Goal: Transaction & Acquisition: Download file/media

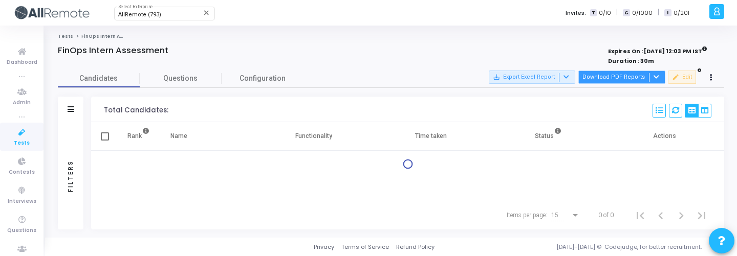
click at [657, 82] on button "Download PDF Reports" at bounding box center [621, 77] width 87 height 13
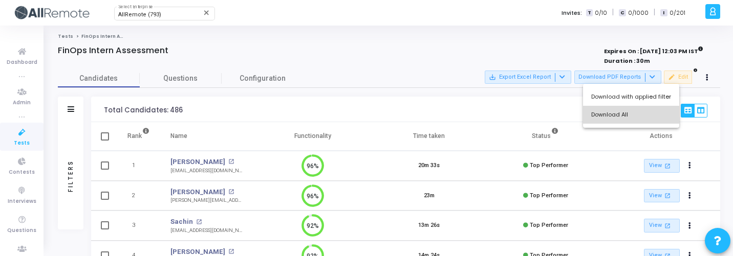
click at [648, 111] on button "Download All" at bounding box center [631, 115] width 96 height 18
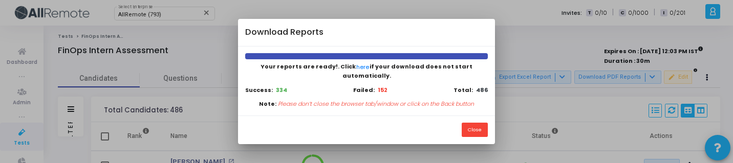
click at [274, 120] on div "Close" at bounding box center [366, 130] width 256 height 29
click at [469, 126] on button "Close" at bounding box center [475, 130] width 26 height 14
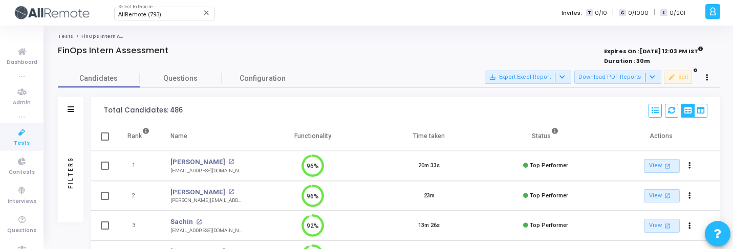
scroll to position [5, 5]
click at [66, 147] on div "Filters" at bounding box center [70, 172] width 9 height 113
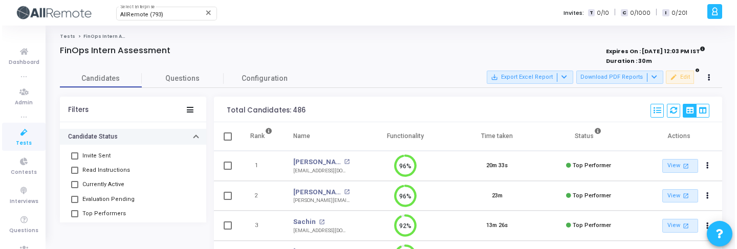
scroll to position [40, 0]
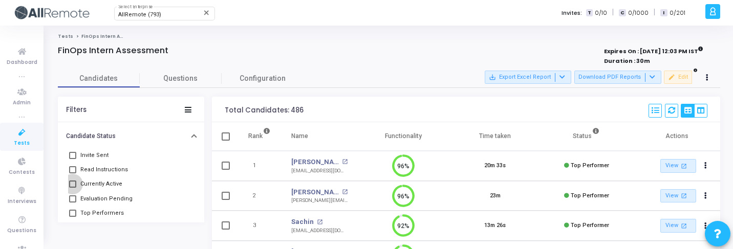
click at [96, 186] on span "Currently Active" at bounding box center [101, 184] width 42 height 12
click at [73, 188] on input "Currently Active" at bounding box center [72, 188] width 1 height 1
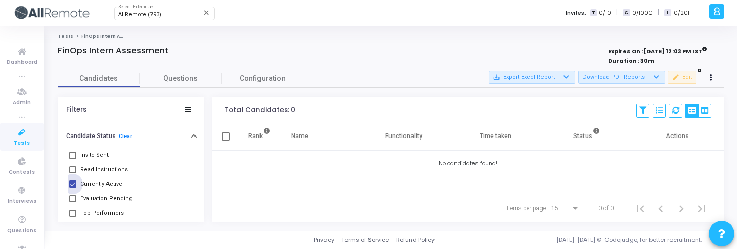
click at [96, 185] on span "Currently Active" at bounding box center [101, 184] width 42 height 12
click at [73, 188] on input "Currently Active" at bounding box center [72, 188] width 1 height 1
checkbox input "false"
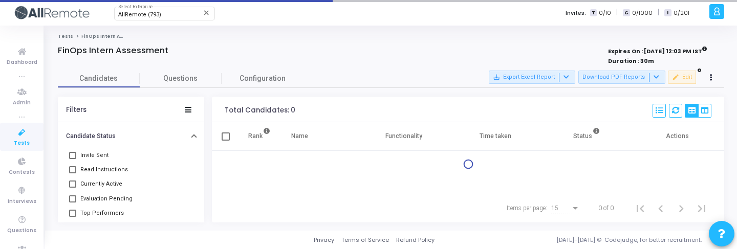
click at [97, 199] on span "Evaluation Pending" at bounding box center [106, 199] width 52 height 12
click at [73, 203] on input "Evaluation Pending" at bounding box center [72, 203] width 1 height 1
click at [97, 199] on span "Evaluation Pending" at bounding box center [106, 199] width 52 height 12
click at [73, 203] on input "Evaluation Pending" at bounding box center [72, 203] width 1 height 1
checkbox input "false"
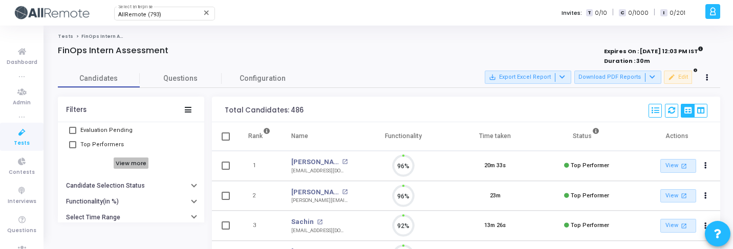
scroll to position [5, 5]
click at [125, 161] on h6 "View more" at bounding box center [131, 163] width 35 height 11
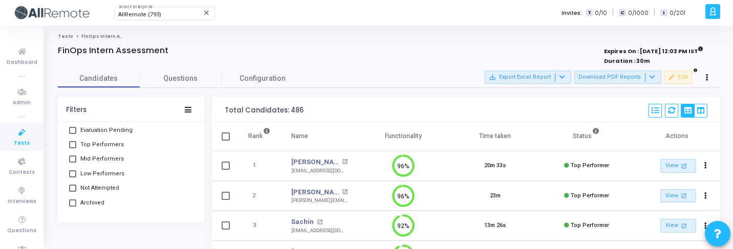
click at [100, 143] on span "Top Performers" at bounding box center [102, 145] width 44 height 12
click at [73, 148] on input "Top Performers" at bounding box center [72, 148] width 1 height 1
click at [655, 78] on icon at bounding box center [653, 77] width 6 height 6
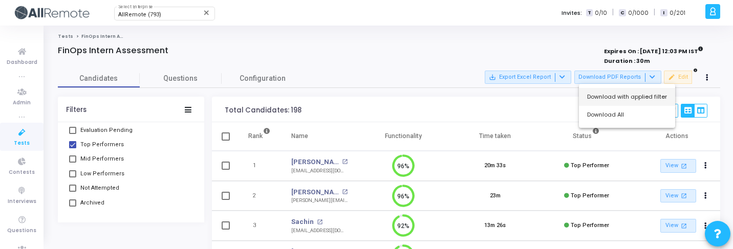
drag, startPoint x: 642, startPoint y: 110, endPoint x: 650, endPoint y: 97, distance: 15.4
click at [650, 97] on div "Download with applied filter Download All" at bounding box center [627, 106] width 96 height 44
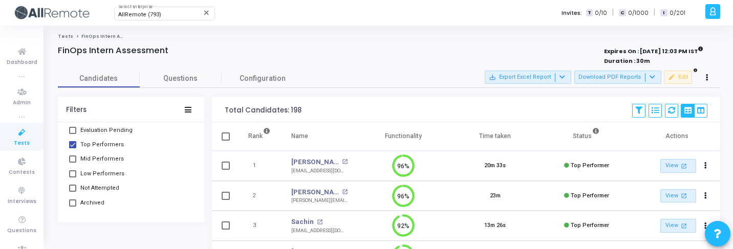
click at [650, 97] on div "Total Candidates: 198 Save View Delete View Select S No Name Questions Function…" at bounding box center [466, 110] width 508 height 26
click at [651, 78] on icon at bounding box center [653, 77] width 6 height 6
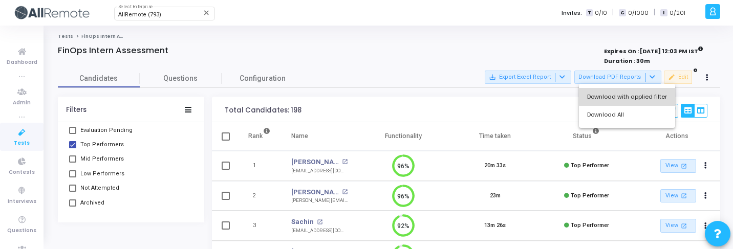
click at [643, 92] on button "Download with applied filter" at bounding box center [627, 97] width 96 height 18
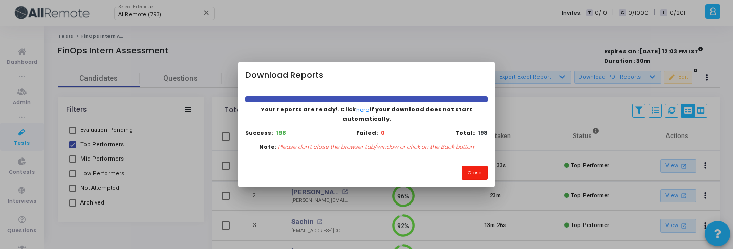
click at [474, 167] on button "Close" at bounding box center [475, 173] width 26 height 14
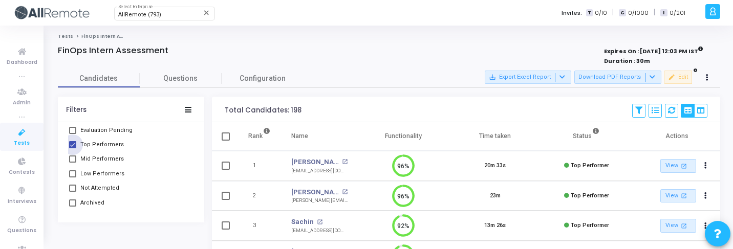
click at [99, 144] on span "Top Performers" at bounding box center [102, 145] width 44 height 12
click at [73, 148] on input "Top Performers" at bounding box center [72, 148] width 1 height 1
checkbox input "false"
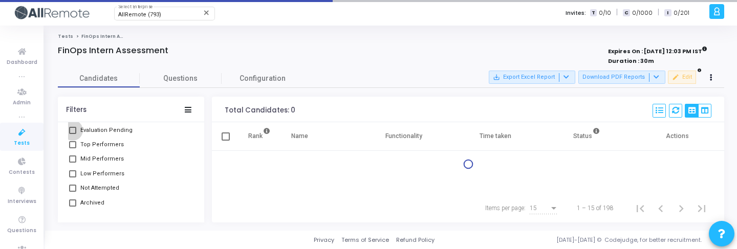
click at [112, 131] on span "Evaluation Pending" at bounding box center [106, 130] width 52 height 12
click at [73, 134] on input "Evaluation Pending" at bounding box center [72, 134] width 1 height 1
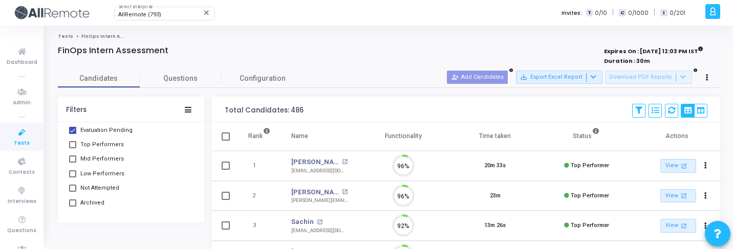
scroll to position [21, 26]
click at [115, 132] on span "Evaluation Pending" at bounding box center [106, 130] width 52 height 12
click at [73, 134] on input "Evaluation Pending" at bounding box center [72, 134] width 1 height 1
click at [115, 132] on span "Evaluation Pending" at bounding box center [106, 130] width 52 height 12
click at [73, 134] on input "Evaluation Pending" at bounding box center [72, 134] width 1 height 1
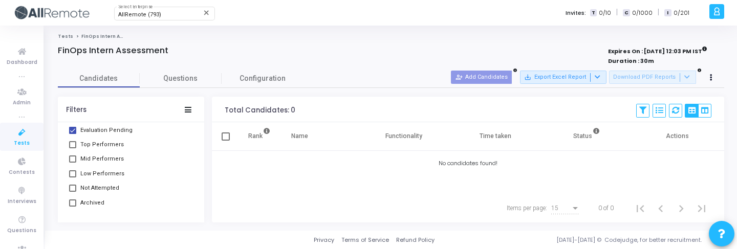
click at [82, 132] on span "Evaluation Pending" at bounding box center [106, 130] width 52 height 12
click at [73, 134] on input "Evaluation Pending" at bounding box center [72, 134] width 1 height 1
checkbox input "false"
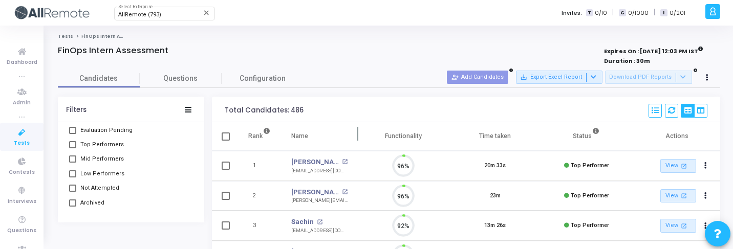
scroll to position [21, 26]
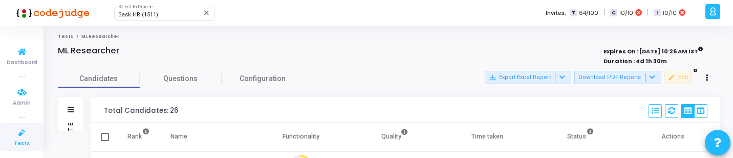
click at [14, 134] on icon at bounding box center [21, 132] width 21 height 13
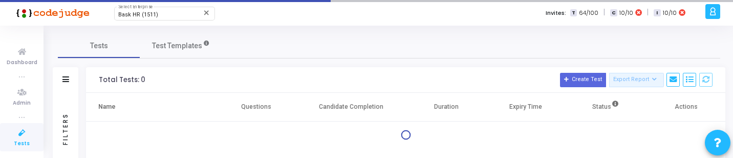
click at [14, 134] on icon at bounding box center [21, 132] width 21 height 13
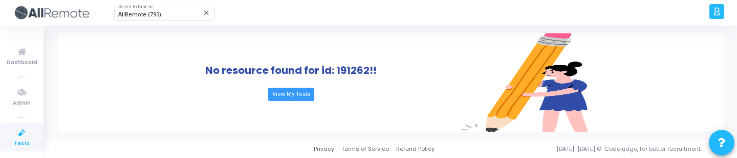
click at [24, 135] on icon at bounding box center [21, 132] width 21 height 13
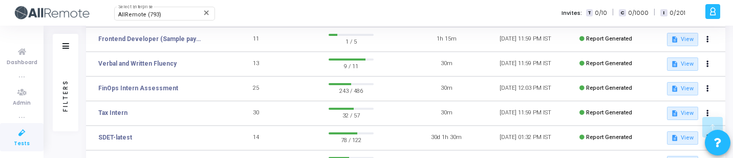
scroll to position [319, 0]
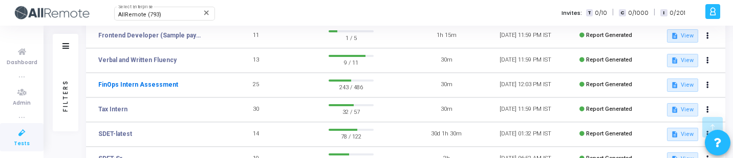
click at [171, 85] on td "FinOps Intern Assessment" at bounding box center [151, 85] width 131 height 25
click at [164, 85] on link "FinOps Intern Assessment" at bounding box center [138, 84] width 80 height 9
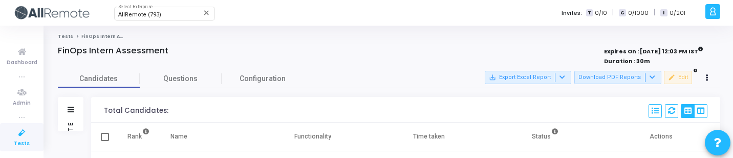
click at [71, 121] on div "Filters" at bounding box center [71, 110] width 26 height 26
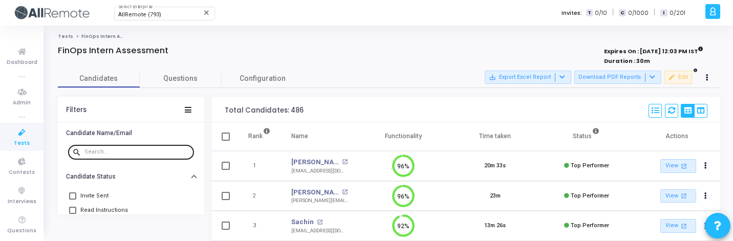
click at [126, 152] on input "text" at bounding box center [136, 152] width 105 height 6
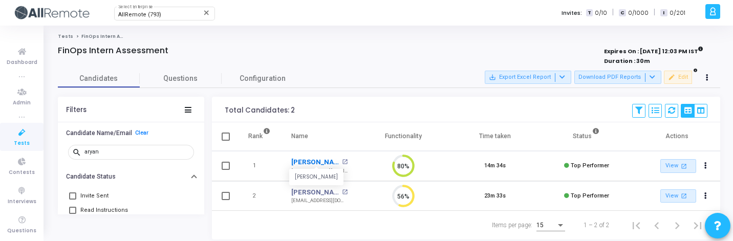
click at [309, 157] on link "Aryan Pareek" at bounding box center [315, 162] width 48 height 10
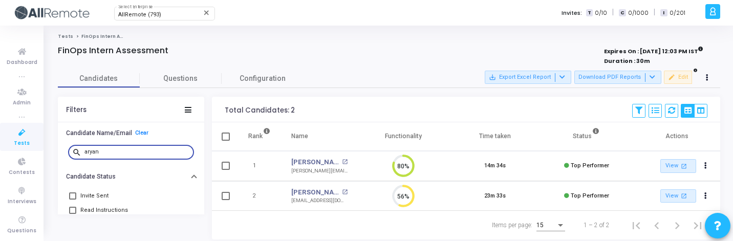
click at [155, 154] on input "aryan" at bounding box center [136, 152] width 105 height 6
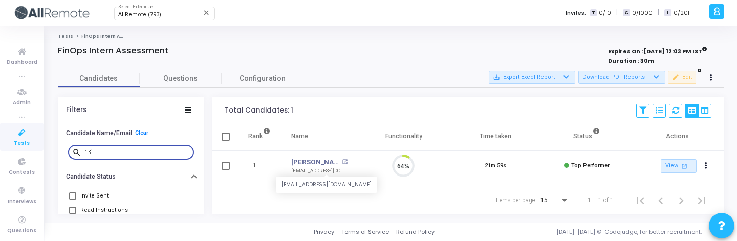
scroll to position [21, 26]
click at [311, 157] on div "rkishore29031996@gmail.com" at bounding box center [319, 171] width 56 height 8
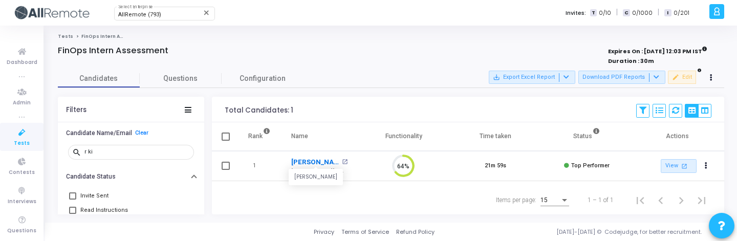
click at [311, 157] on link "R Kishore" at bounding box center [315, 162] width 48 height 10
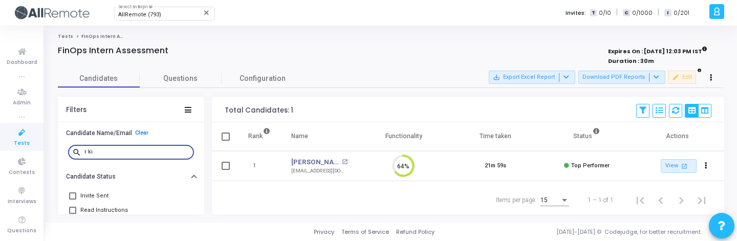
click at [106, 150] on input "r ki" at bounding box center [136, 152] width 105 height 6
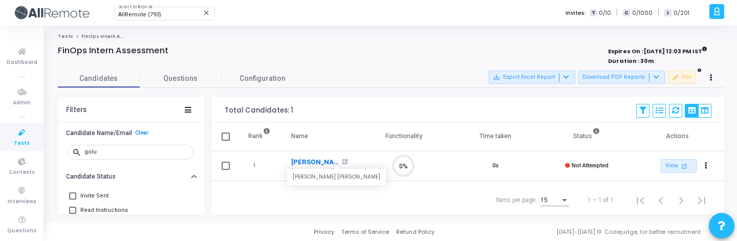
click at [315, 157] on link "Golu Kumar Singh" at bounding box center [315, 162] width 48 height 10
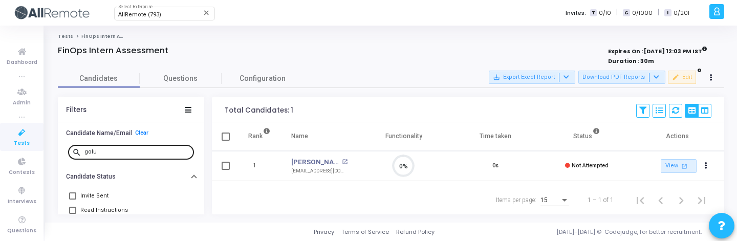
click at [98, 152] on input "golu" at bounding box center [136, 152] width 105 height 6
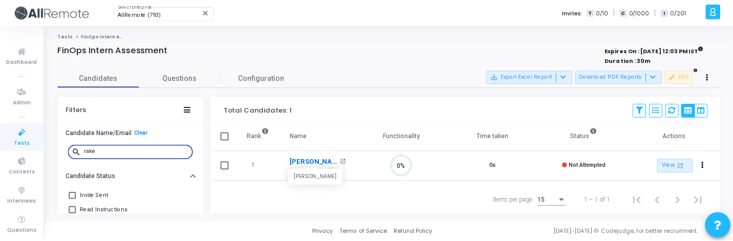
scroll to position [21, 26]
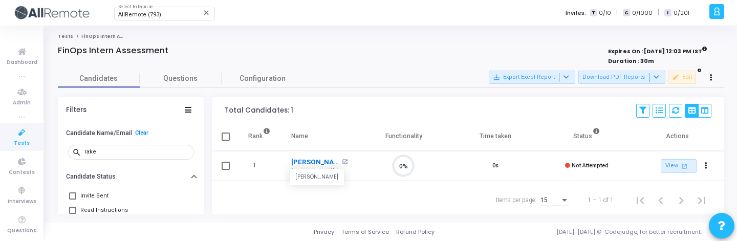
click at [310, 157] on link "Rakesh Singh" at bounding box center [315, 162] width 48 height 10
click at [131, 154] on input "rake" at bounding box center [136, 152] width 105 height 6
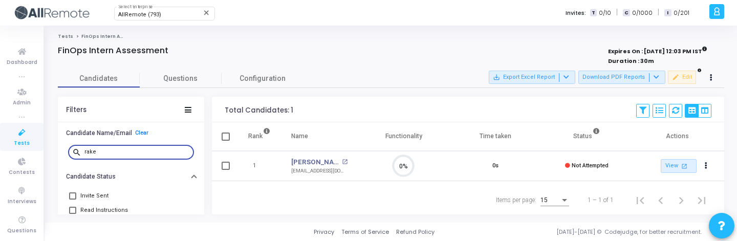
click at [131, 154] on input "rake" at bounding box center [136, 152] width 105 height 6
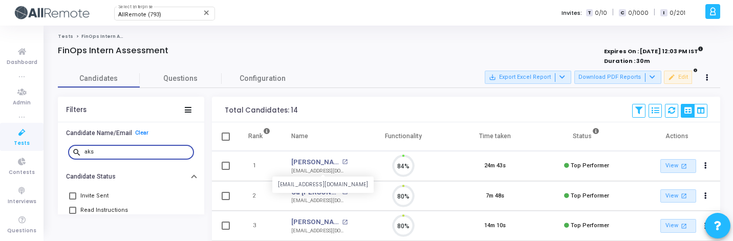
scroll to position [21, 26]
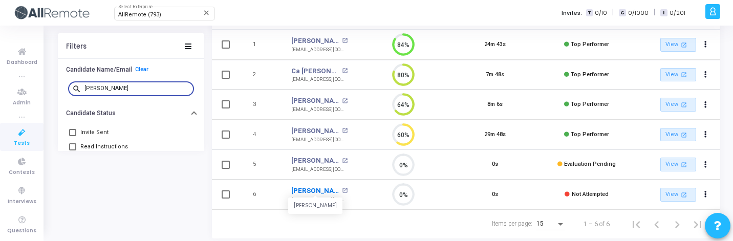
click at [319, 157] on link "Akshay Chauhan" at bounding box center [315, 191] width 48 height 10
click at [153, 87] on input "aksha" at bounding box center [136, 88] width 105 height 6
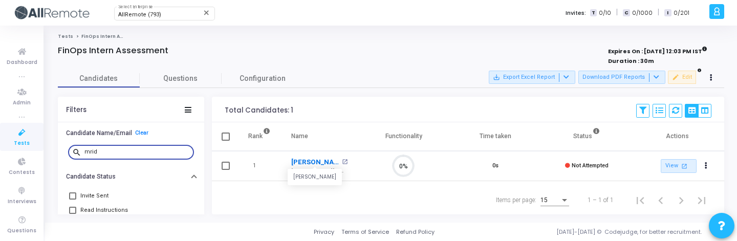
type input "mrid"
click at [300, 157] on link "[PERSON_NAME]" at bounding box center [315, 162] width 48 height 10
click at [126, 152] on input "mrid" at bounding box center [136, 152] width 105 height 6
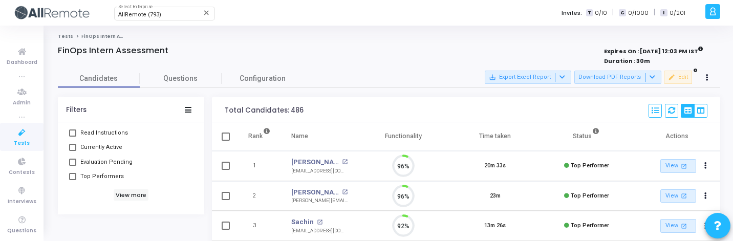
scroll to position [21, 26]
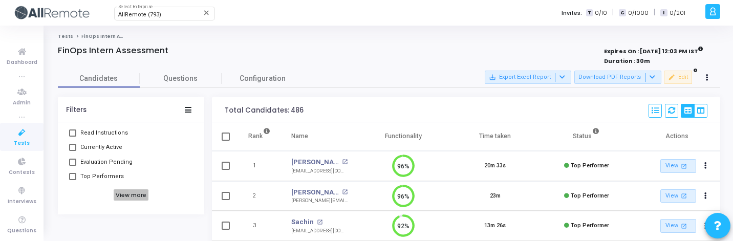
click at [127, 157] on h6 "View more" at bounding box center [131, 194] width 35 height 11
click at [106, 155] on span "Mid Performers" at bounding box center [102, 150] width 44 height 12
click at [73, 154] on input "Mid Performers" at bounding box center [72, 154] width 1 height 1
checkbox input "true"
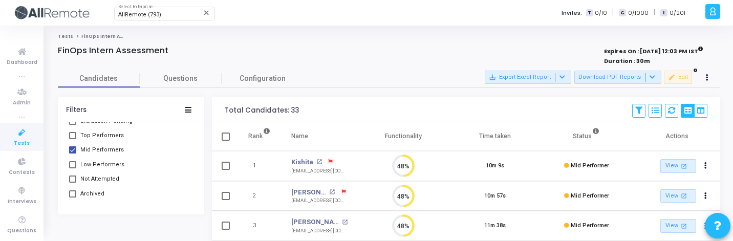
click at [109, 157] on span "Low Performers" at bounding box center [102, 165] width 44 height 12
click at [73, 157] on input "Low Performers" at bounding box center [72, 168] width 1 height 1
checkbox input "true"
click at [109, 157] on span "Not Attempted" at bounding box center [99, 179] width 39 height 12
click at [73, 157] on input "Not Attempted" at bounding box center [72, 183] width 1 height 1
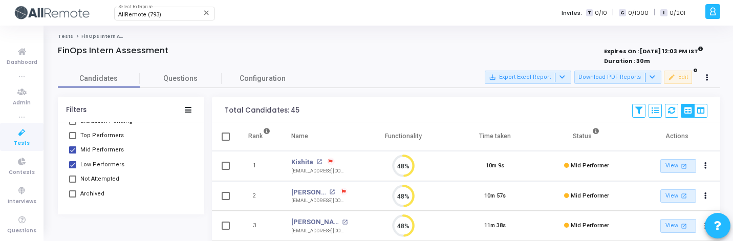
checkbox input "true"
click at [650, 73] on div at bounding box center [651, 77] width 12 height 9
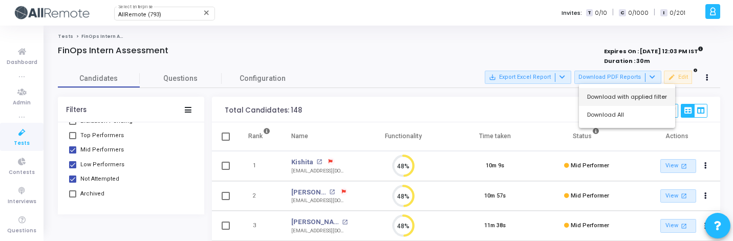
click at [641, 100] on button "Download with applied filter" at bounding box center [627, 97] width 96 height 18
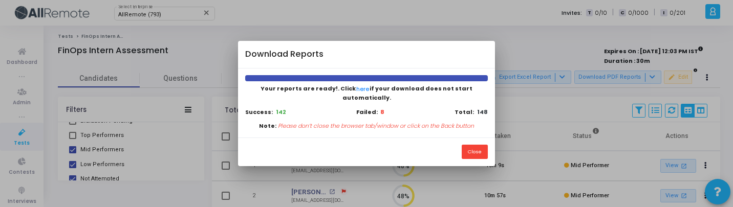
scroll to position [5, 5]
click at [476, 145] on button "Close" at bounding box center [475, 152] width 26 height 14
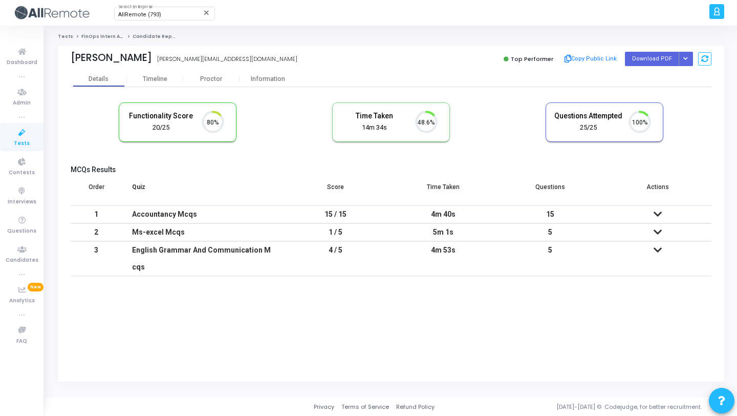
scroll to position [21, 26]
click at [688, 57] on button "Button group with nested dropdown" at bounding box center [686, 59] width 14 height 14
click at [662, 84] on button "Regenerate PDF" at bounding box center [653, 79] width 79 height 16
click at [661, 58] on button "Download PDF" at bounding box center [652, 59] width 54 height 14
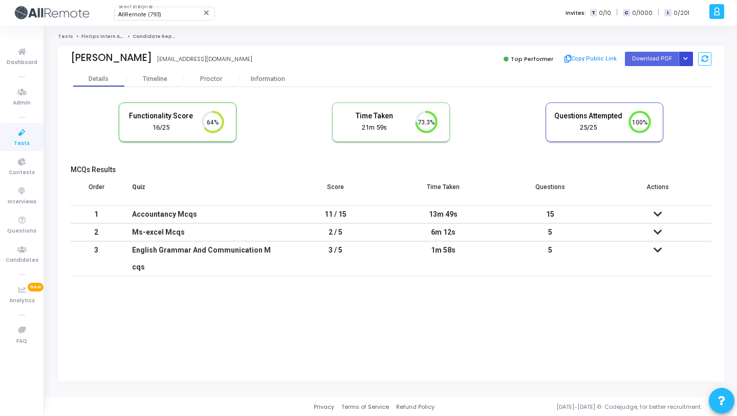
click at [687, 60] on icon "Button group with nested dropdown" at bounding box center [685, 58] width 5 height 5
click at [674, 78] on button "Regenerate PDF" at bounding box center [653, 79] width 79 height 16
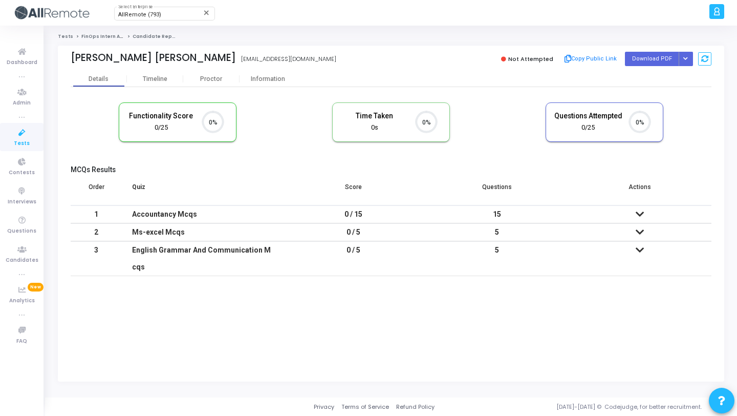
scroll to position [5, 5]
click at [687, 57] on icon "Button group with nested dropdown" at bounding box center [685, 58] width 5 height 5
click at [666, 70] on div "Regenerate PDF" at bounding box center [653, 80] width 79 height 28
click at [664, 74] on button "Regenerate PDF" at bounding box center [653, 79] width 79 height 16
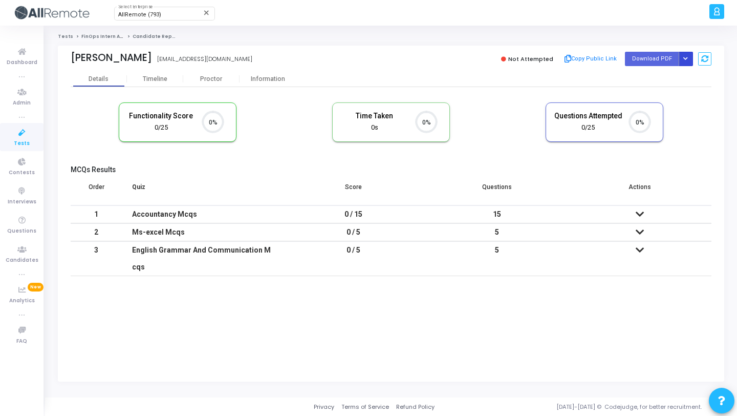
click at [683, 56] on button "Button group with nested dropdown" at bounding box center [686, 59] width 14 height 14
click at [676, 72] on button "Regenerate PDF" at bounding box center [653, 79] width 79 height 16
click at [689, 58] on button "Button group with nested dropdown" at bounding box center [686, 59] width 14 height 14
click at [660, 78] on button "Regenerate PDF" at bounding box center [653, 79] width 79 height 16
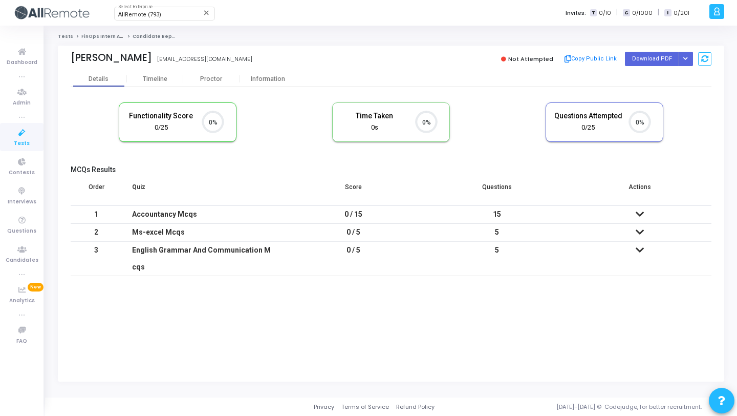
scroll to position [21, 26]
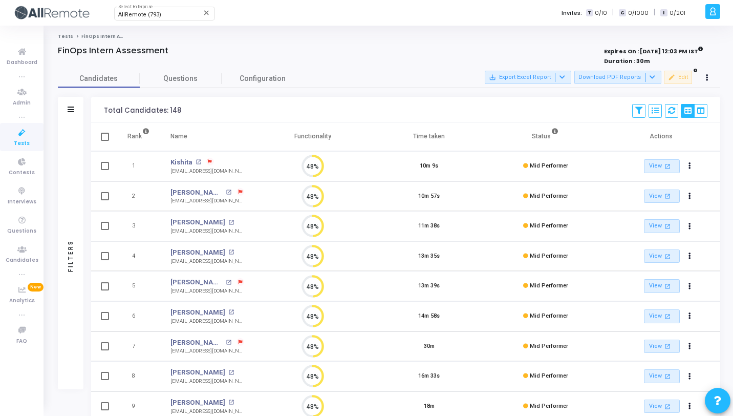
click at [72, 177] on div "Filters" at bounding box center [71, 255] width 26 height 267
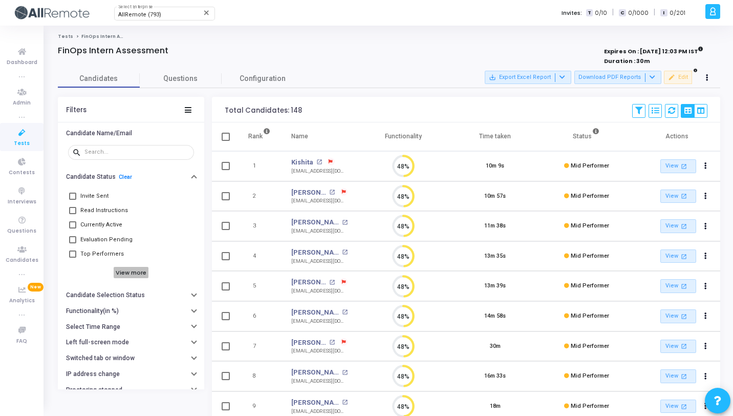
click at [135, 275] on h6 "View more" at bounding box center [131, 272] width 35 height 11
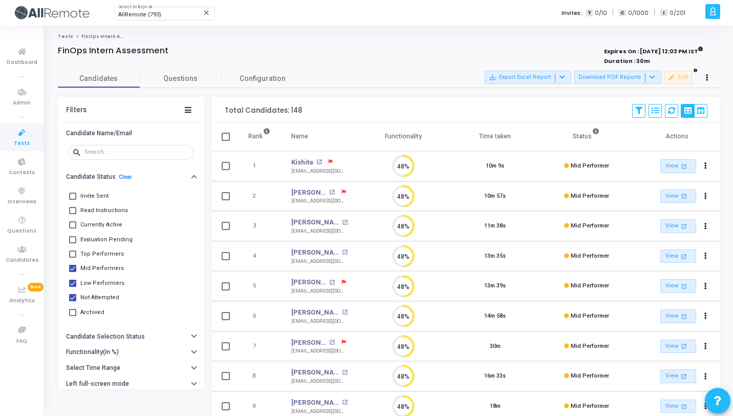
click at [93, 195] on span "Invite Sent" at bounding box center [94, 196] width 28 height 12
click at [73, 200] on input "Invite Sent" at bounding box center [72, 200] width 1 height 1
checkbox input "true"
click at [73, 268] on span at bounding box center [72, 268] width 7 height 7
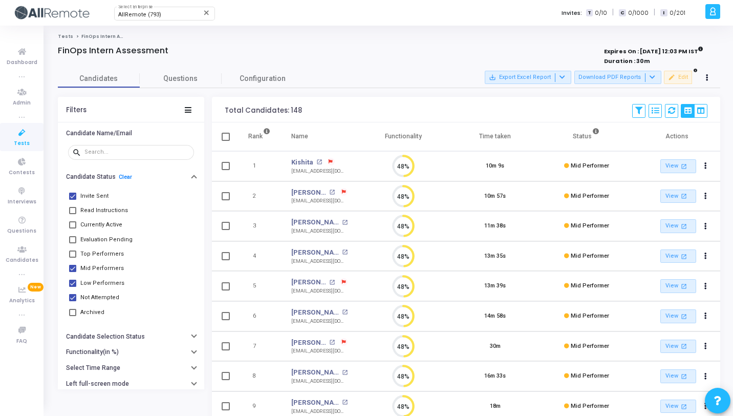
click at [73, 272] on input "Mid Performers" at bounding box center [72, 272] width 1 height 1
checkbox input "false"
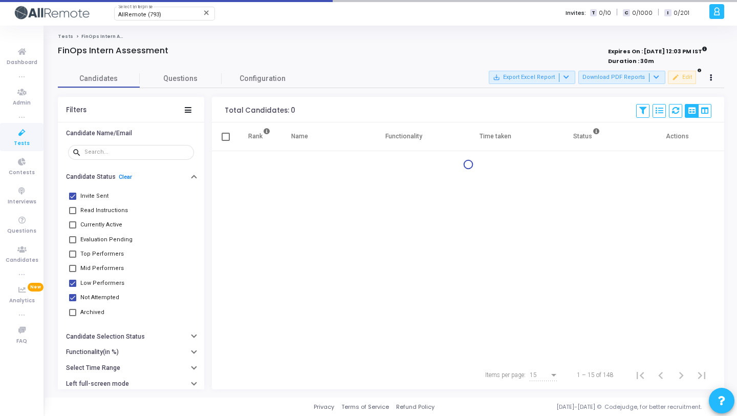
click at [73, 282] on span at bounding box center [72, 282] width 7 height 7
click at [73, 287] on input "Low Performers" at bounding box center [72, 287] width 1 height 1
checkbox input "false"
click at [73, 295] on span at bounding box center [72, 297] width 7 height 7
click at [73, 301] on input "Not Attempted" at bounding box center [72, 301] width 1 height 1
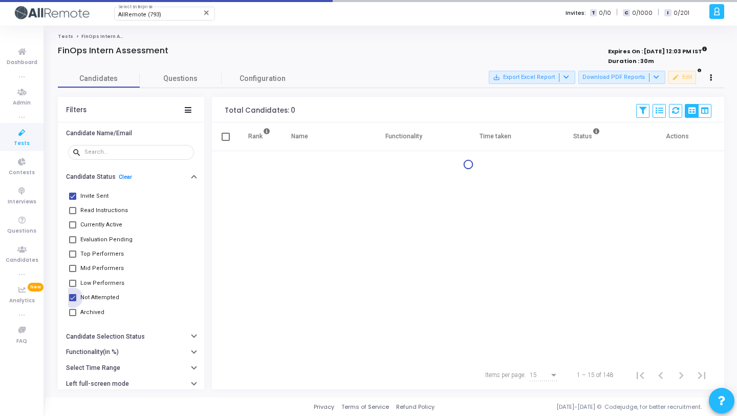
checkbox input "false"
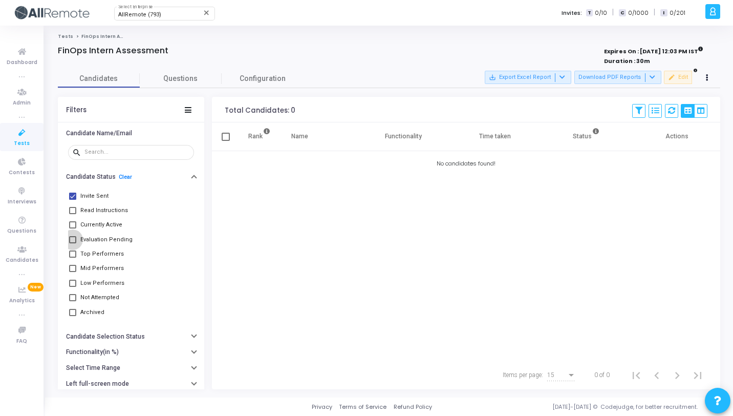
click at [77, 240] on label "Evaluation Pending" at bounding box center [100, 239] width 63 height 12
click at [73, 243] on input "Evaluation Pending" at bounding box center [72, 243] width 1 height 1
checkbox input "true"
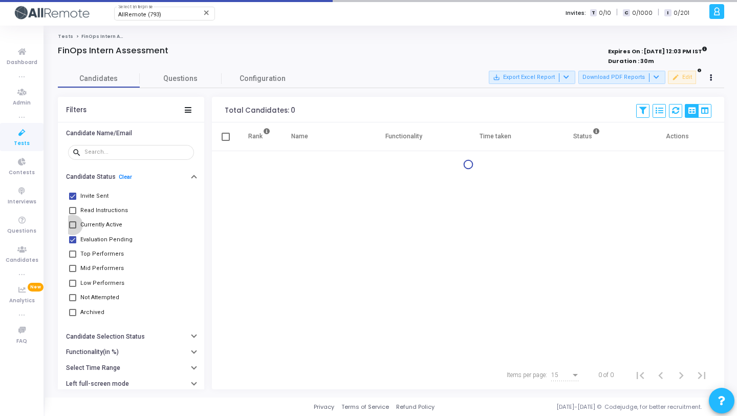
click at [76, 224] on span at bounding box center [72, 224] width 7 height 7
click at [73, 228] on input "Currently Active" at bounding box center [72, 228] width 1 height 1
checkbox input "true"
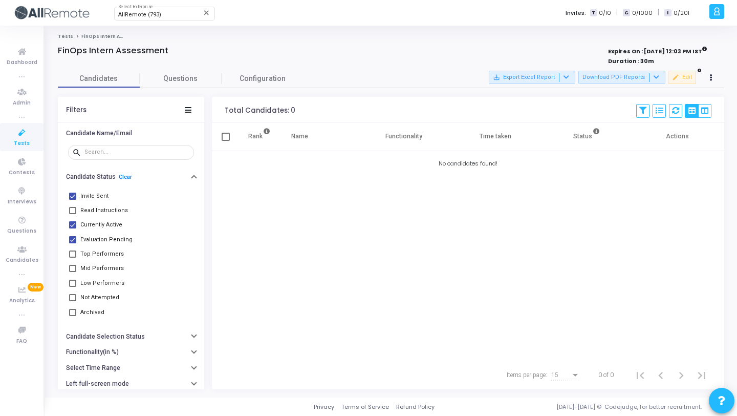
click at [75, 211] on span at bounding box center [72, 210] width 7 height 7
click at [73, 214] on input "Read Instructions" at bounding box center [72, 214] width 1 height 1
checkbox input "true"
click at [72, 313] on span at bounding box center [72, 312] width 7 height 7
click at [72, 316] on input "Archived" at bounding box center [72, 316] width 1 height 1
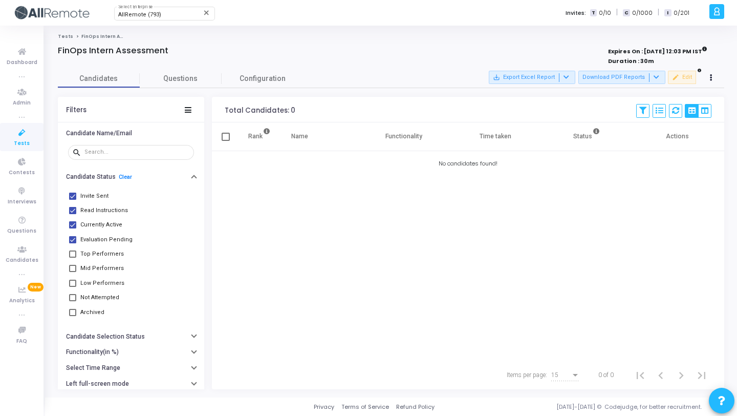
checkbox input "true"
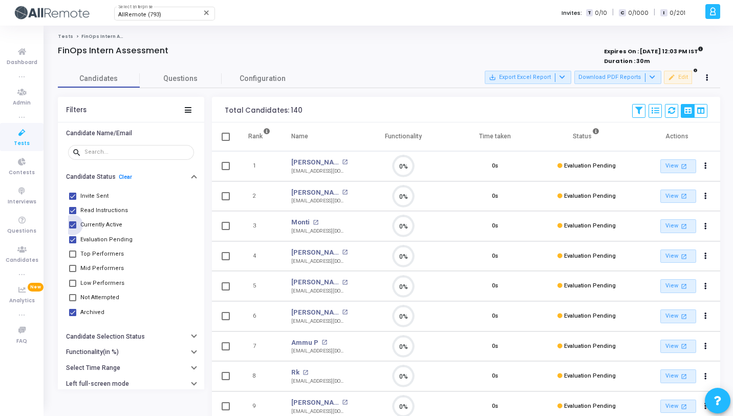
click at [96, 220] on span "Currently Active" at bounding box center [101, 225] width 42 height 12
click at [73, 228] on input "Currently Active" at bounding box center [72, 228] width 1 height 1
checkbox input "false"
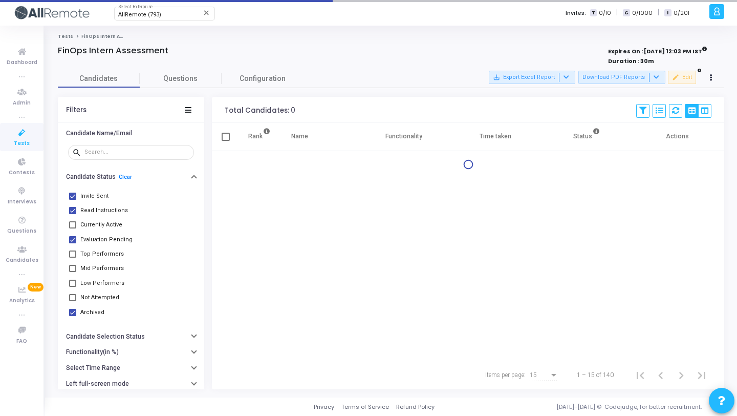
click at [99, 209] on span "Read Instructions" at bounding box center [104, 210] width 48 height 12
click at [73, 214] on input "Read Instructions" at bounding box center [72, 214] width 1 height 1
checkbox input "false"
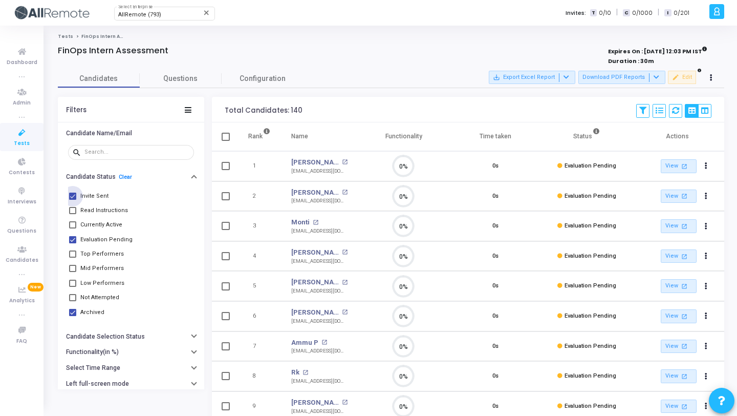
click at [99, 197] on span "Invite Sent" at bounding box center [94, 196] width 28 height 12
click at [73, 200] on input "Invite Sent" at bounding box center [72, 200] width 1 height 1
checkbox input "false"
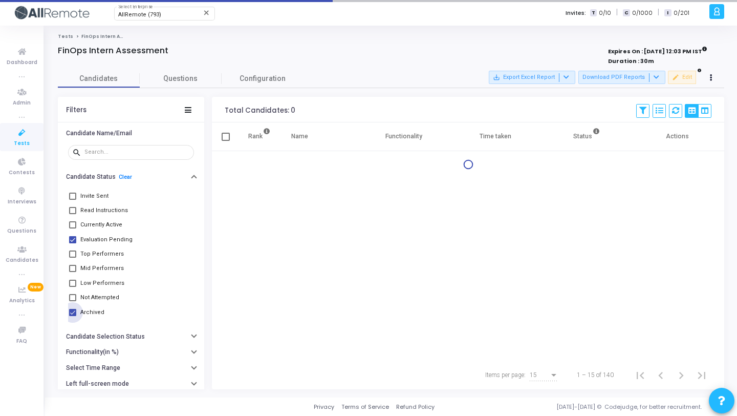
click at [96, 313] on span "Archived" at bounding box center [92, 312] width 24 height 12
click at [73, 316] on input "Archived" at bounding box center [72, 316] width 1 height 1
checkbox input "false"
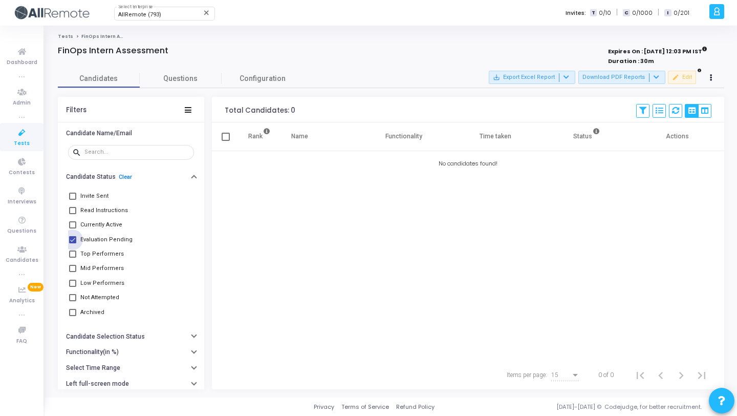
click at [90, 238] on span "Evaluation Pending" at bounding box center [106, 239] width 52 height 12
click at [73, 243] on input "Evaluation Pending" at bounding box center [72, 243] width 1 height 1
checkbox input "false"
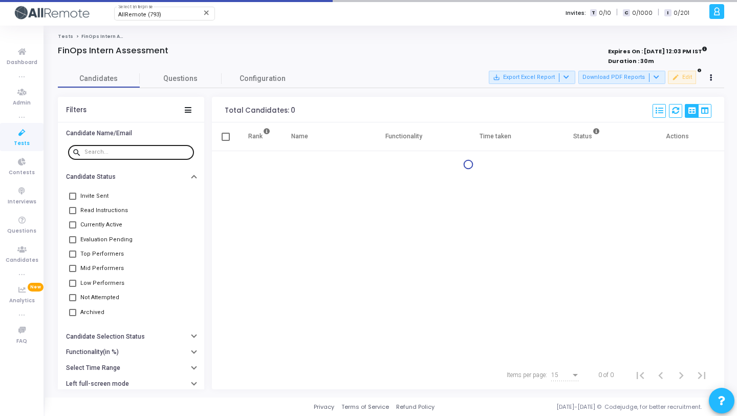
click at [127, 152] on input "text" at bounding box center [136, 152] width 105 height 6
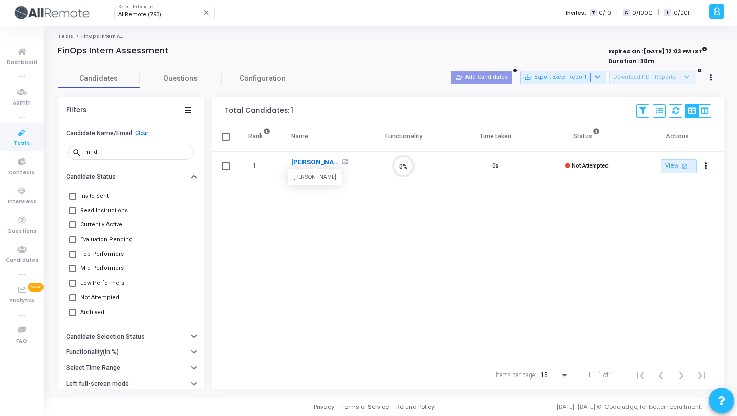
click at [306, 161] on link "[PERSON_NAME]" at bounding box center [315, 162] width 48 height 10
click at [141, 150] on input "mrid" at bounding box center [136, 152] width 105 height 6
click at [305, 162] on link "[PERSON_NAME]" at bounding box center [315, 162] width 48 height 10
click at [144, 150] on input "tej" at bounding box center [136, 152] width 105 height 6
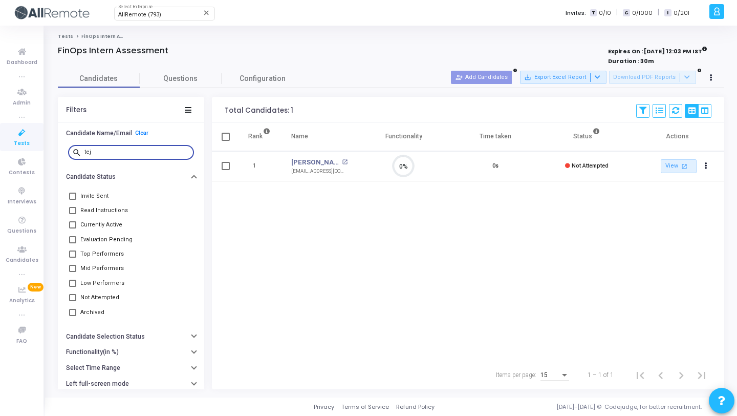
click at [144, 150] on input "tej" at bounding box center [136, 152] width 105 height 6
click at [313, 163] on link "[PERSON_NAME]" at bounding box center [315, 162] width 48 height 10
click at [115, 149] on input "[PERSON_NAME]" at bounding box center [136, 152] width 105 height 6
paste input "456097"
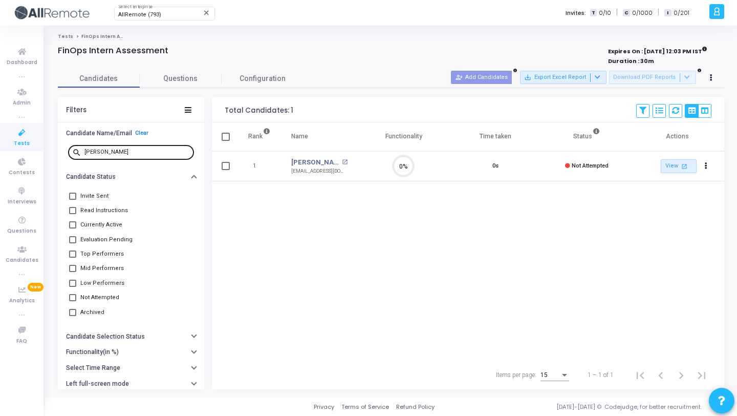
scroll to position [21, 26]
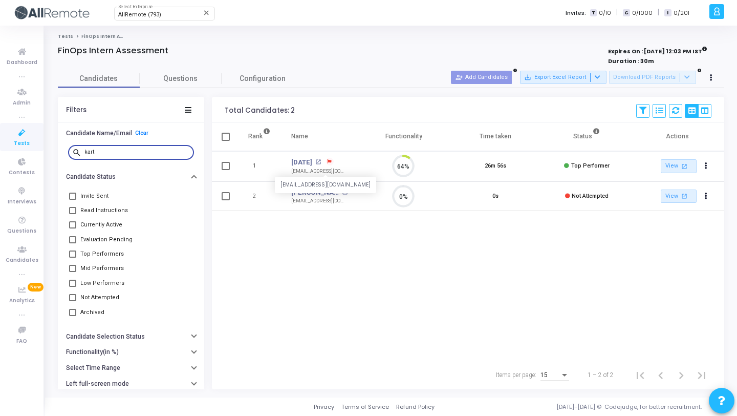
scroll to position [21, 26]
click at [309, 191] on link "Kartikey" at bounding box center [315, 192] width 48 height 10
click at [134, 149] on input "kart" at bounding box center [136, 152] width 105 height 6
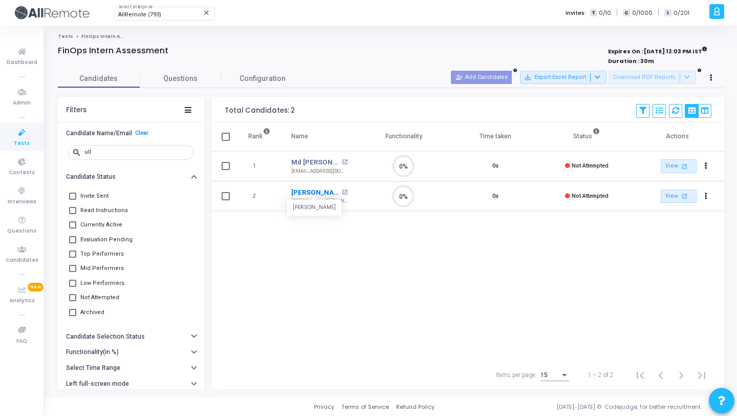
click at [296, 190] on link "[PERSON_NAME]" at bounding box center [315, 192] width 48 height 10
click at [157, 151] on input "ull" at bounding box center [136, 152] width 105 height 6
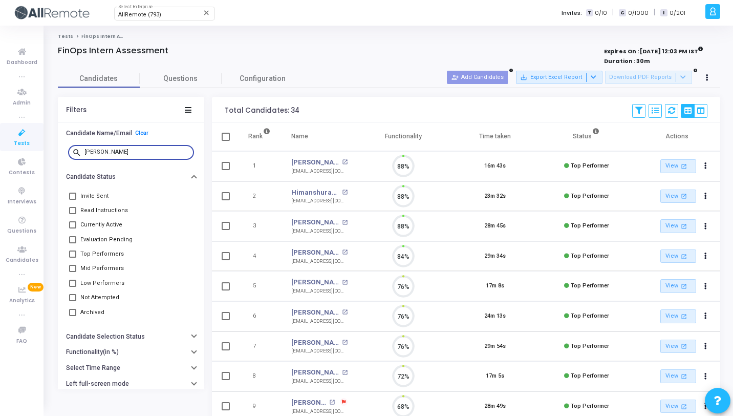
scroll to position [21, 26]
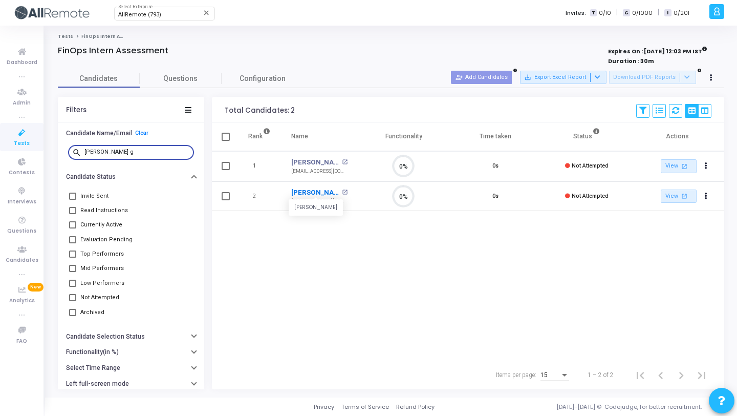
type input "anshu g"
click at [314, 192] on link "Anshu Garg" at bounding box center [315, 192] width 48 height 10
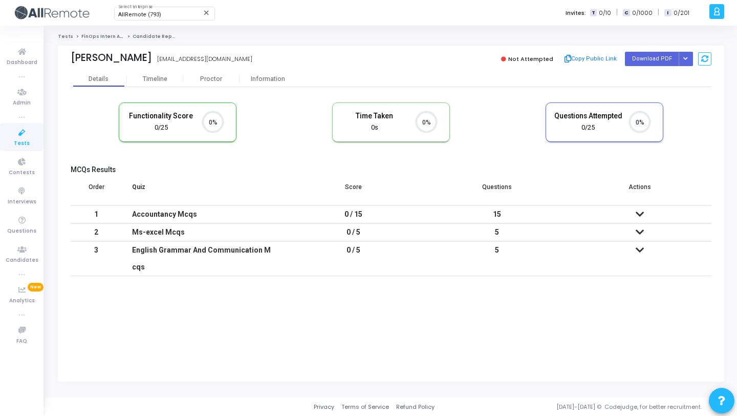
scroll to position [5, 5]
click at [687, 56] on icon "Button group with nested dropdown" at bounding box center [685, 58] width 5 height 5
click at [658, 77] on button "Regenerate PDF" at bounding box center [653, 79] width 79 height 16
click at [690, 58] on button "Button group with nested dropdown" at bounding box center [686, 59] width 14 height 14
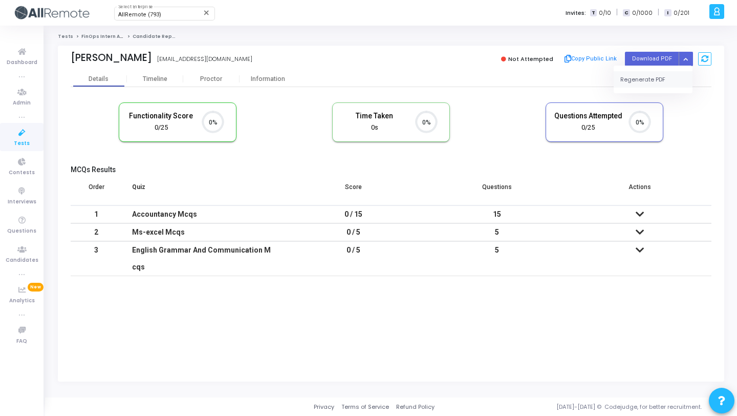
click at [655, 84] on button "Regenerate PDF" at bounding box center [653, 79] width 79 height 16
click at [689, 52] on button "Button group with nested dropdown" at bounding box center [686, 59] width 14 height 14
click at [667, 75] on button "Regenerate PDF" at bounding box center [653, 79] width 79 height 16
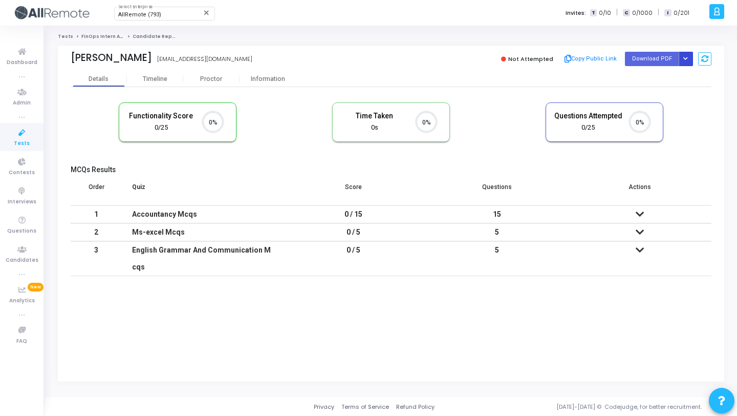
click at [685, 62] on button "Button group with nested dropdown" at bounding box center [686, 59] width 14 height 14
click at [665, 73] on button "Regenerate PDF" at bounding box center [653, 79] width 79 height 16
click at [689, 56] on button "Button group with nested dropdown" at bounding box center [686, 59] width 14 height 14
click at [662, 76] on button "Regenerate PDF" at bounding box center [653, 79] width 79 height 16
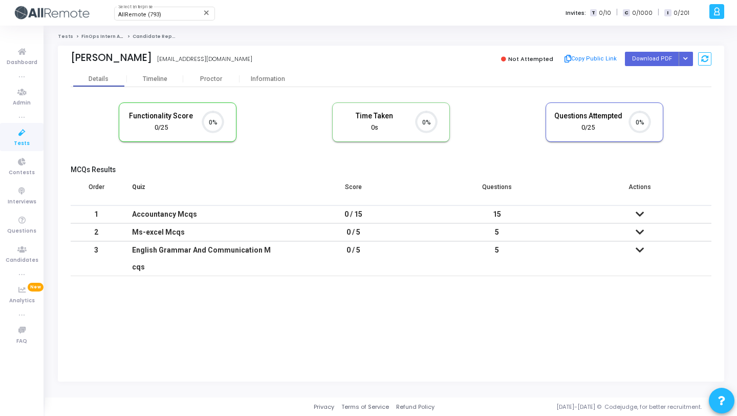
scroll to position [5, 5]
click at [686, 58] on icon "Button group with nested dropdown" at bounding box center [685, 58] width 5 height 5
click at [660, 79] on button "Regenerate PDF" at bounding box center [653, 79] width 79 height 16
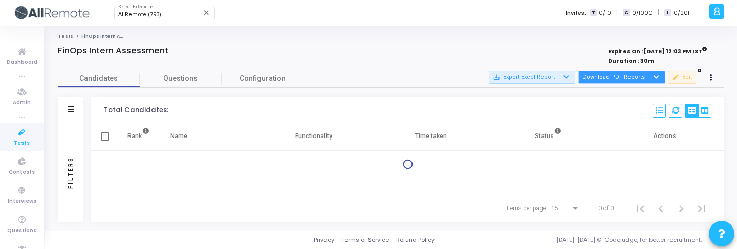
click at [629, 79] on button "Download PDF Reports" at bounding box center [621, 77] width 87 height 13
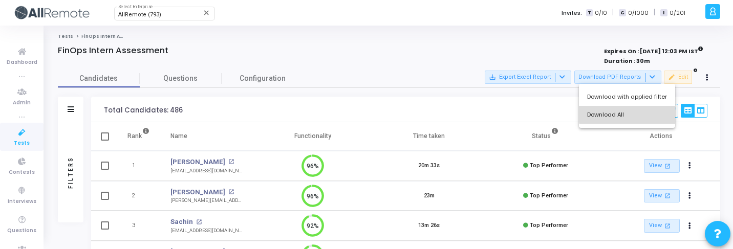
click at [643, 114] on button "Download All" at bounding box center [627, 115] width 96 height 18
